Goal: Register for event/course

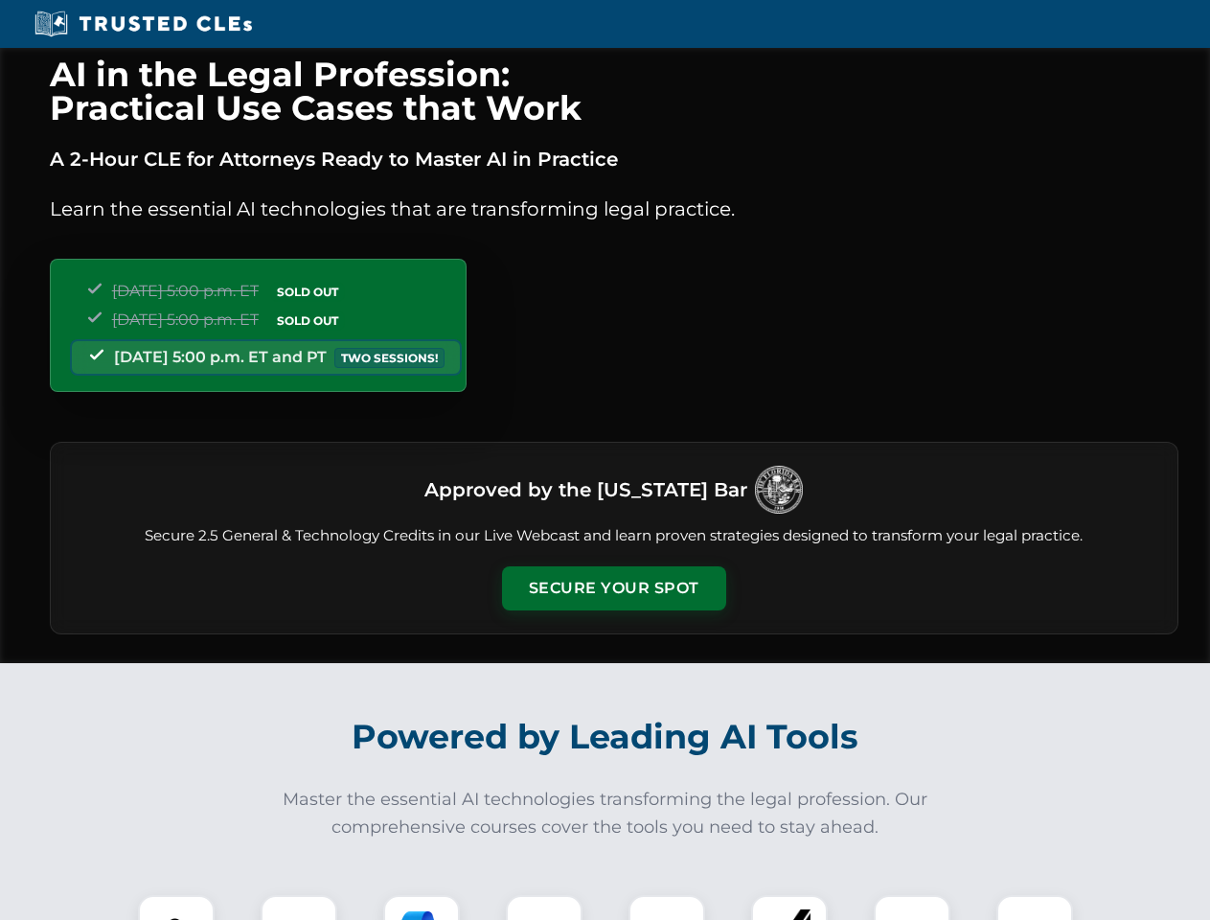
click at [613, 588] on button "Secure Your Spot" at bounding box center [614, 588] width 224 height 44
click at [176, 907] on img at bounding box center [176, 933] width 56 height 56
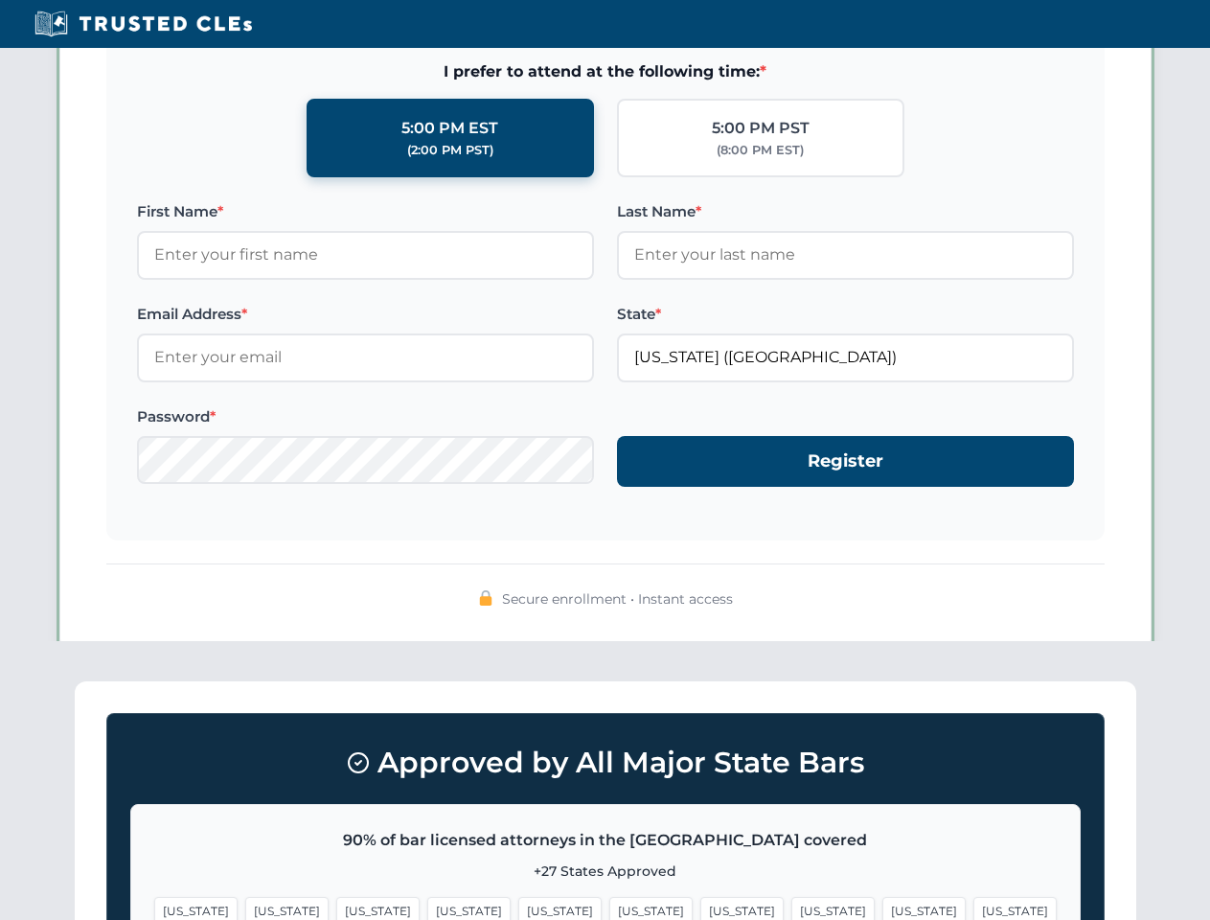
click at [700, 907] on span "[US_STATE]" at bounding box center [741, 911] width 83 height 28
click at [882, 907] on span "[US_STATE]" at bounding box center [923, 911] width 83 height 28
